Goal: Transaction & Acquisition: Purchase product/service

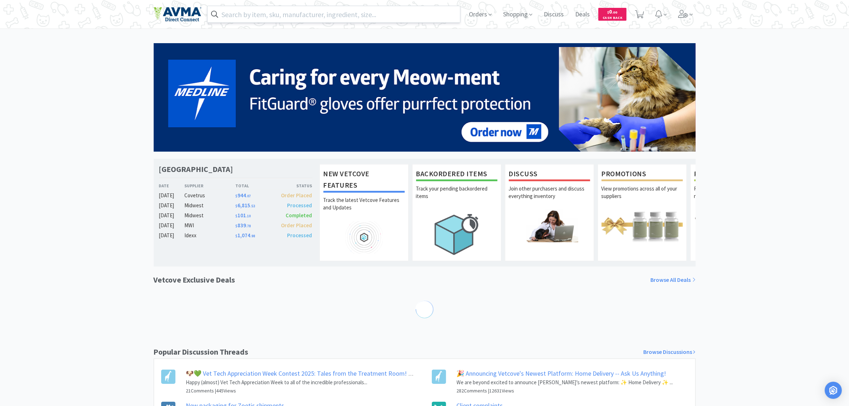
click at [291, 17] on input "text" at bounding box center [334, 14] width 253 height 16
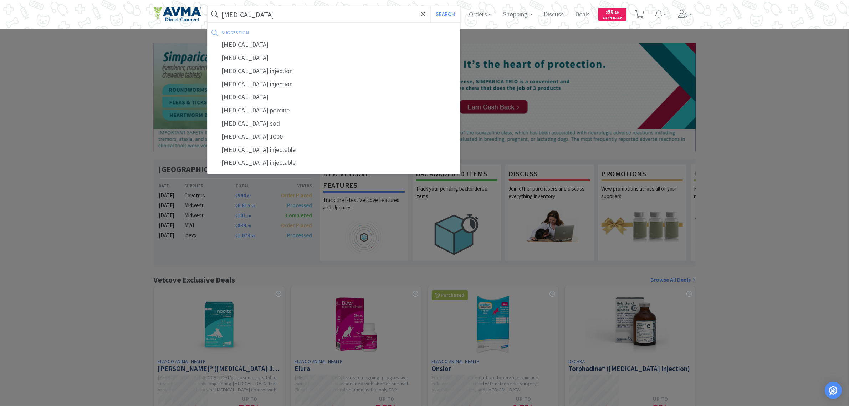
type input "[MEDICAL_DATA]"
click at [430, 6] on button "Search" at bounding box center [445, 14] width 30 height 16
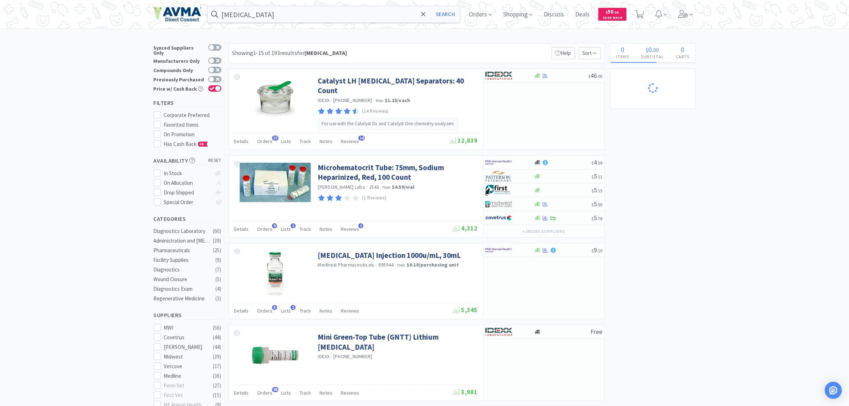
select select "2"
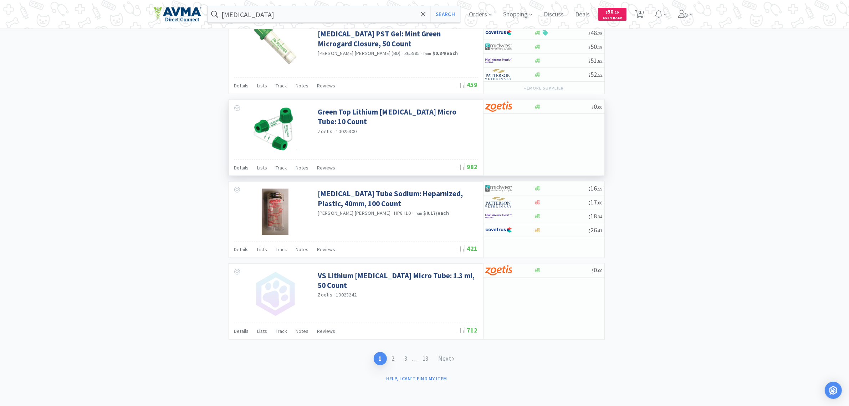
scroll to position [988, 0]
click at [391, 324] on link "2" at bounding box center [393, 358] width 13 height 13
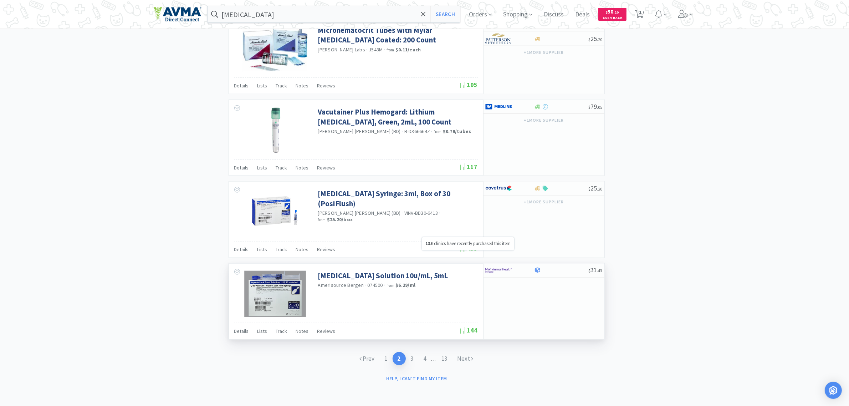
scroll to position [961, 0]
click at [412, 324] on link "3" at bounding box center [412, 358] width 13 height 13
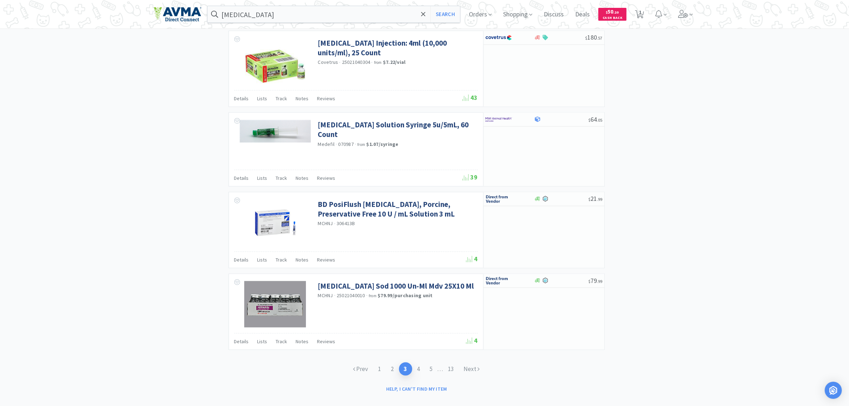
scroll to position [955, 0]
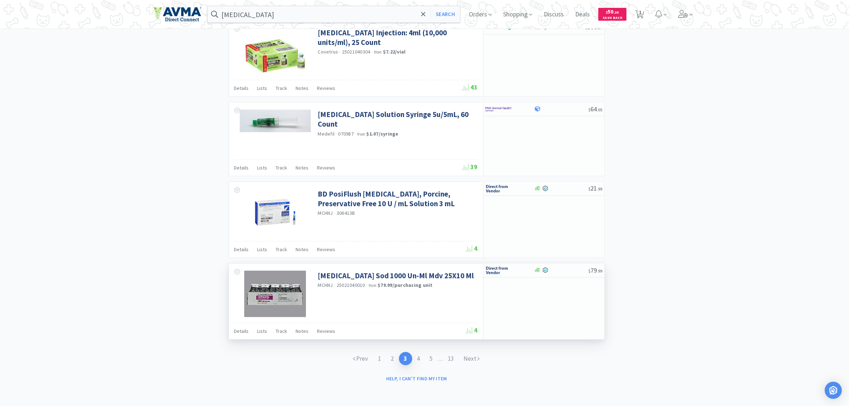
click at [272, 298] on img at bounding box center [275, 294] width 62 height 46
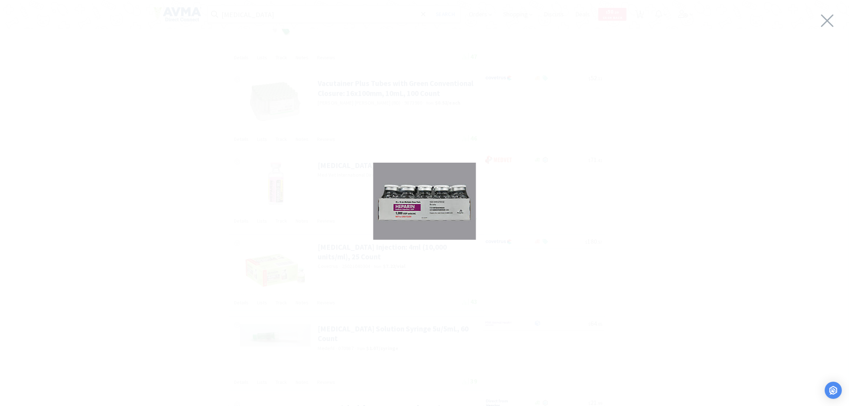
scroll to position [732, 0]
click at [684, 21] on icon at bounding box center [827, 21] width 15 height 20
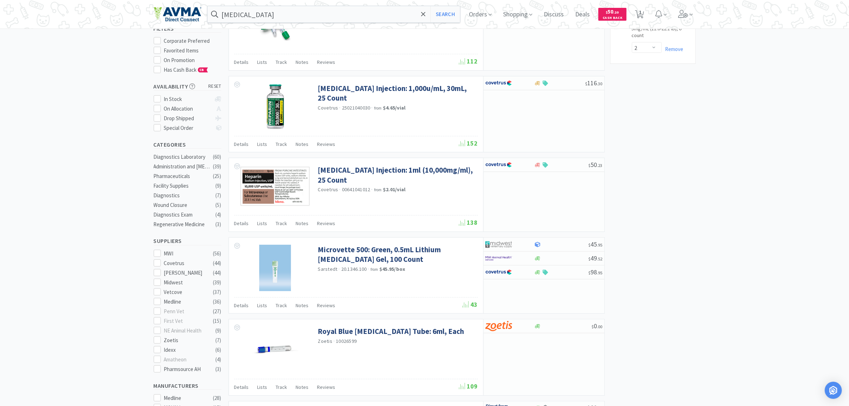
scroll to position [0, 0]
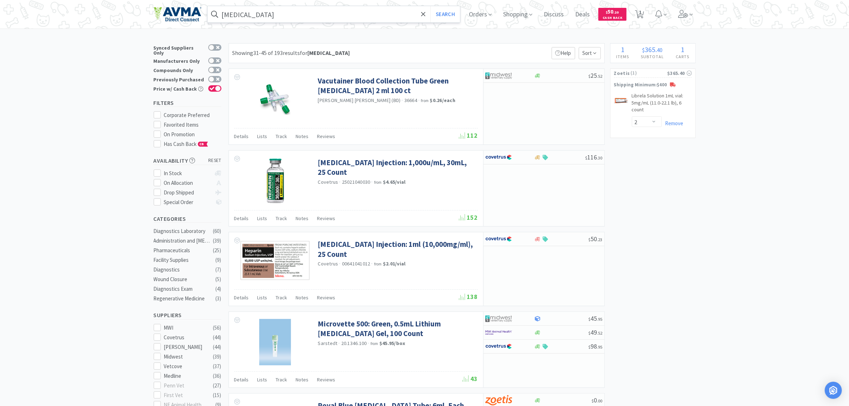
click at [269, 16] on input "[MEDICAL_DATA]" at bounding box center [334, 14] width 253 height 16
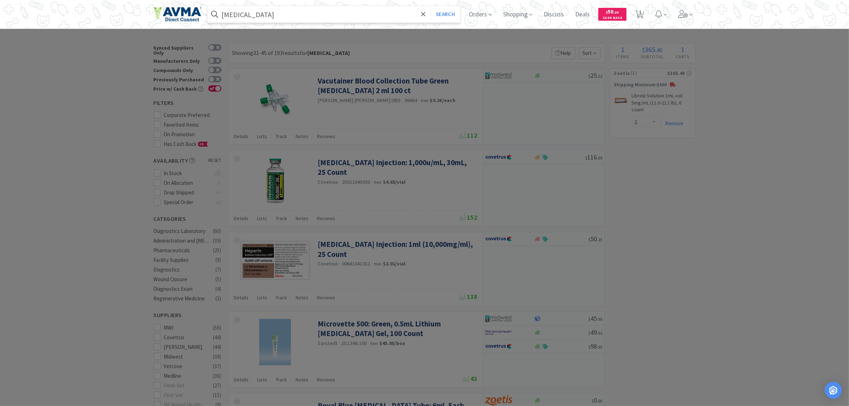
click at [430, 6] on button "Search" at bounding box center [445, 14] width 30 height 16
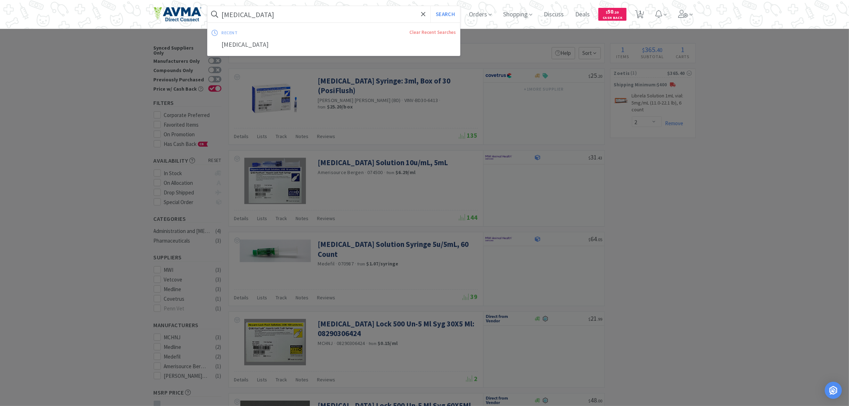
click at [266, 15] on input "[MEDICAL_DATA]" at bounding box center [334, 14] width 253 height 16
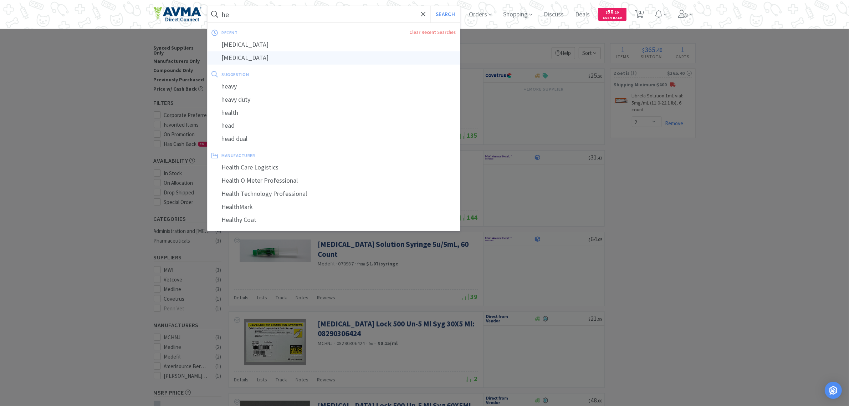
click at [251, 57] on div "[MEDICAL_DATA]" at bounding box center [334, 57] width 253 height 13
type input "[MEDICAL_DATA]"
